Goal: Information Seeking & Learning: Learn about a topic

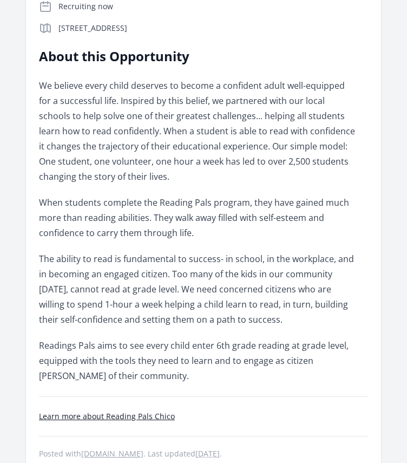
scroll to position [249, 0]
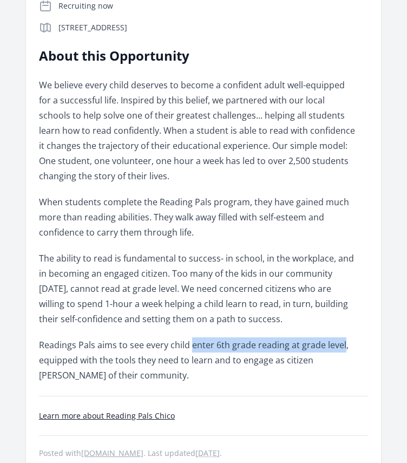
drag, startPoint x: 192, startPoint y: 346, endPoint x: 342, endPoint y: 340, distance: 150.6
click at [342, 340] on span "Readings Pals aims to see every child enter 6th grade reading at grade level, e…" at bounding box center [194, 360] width 310 height 42
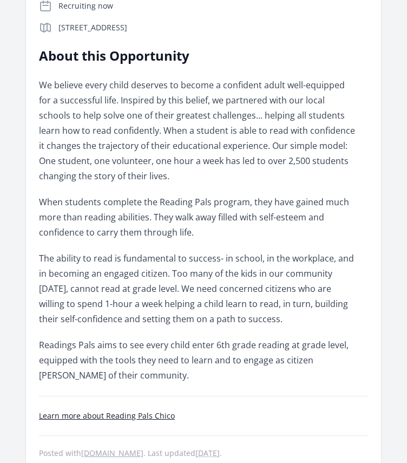
click at [188, 165] on span "We believe every child deserves to become a confident adult well-equipped for a…" at bounding box center [197, 130] width 316 height 103
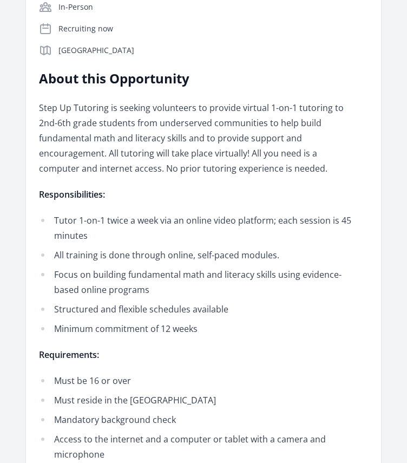
scroll to position [270, 0]
